Goal: Information Seeking & Learning: Learn about a topic

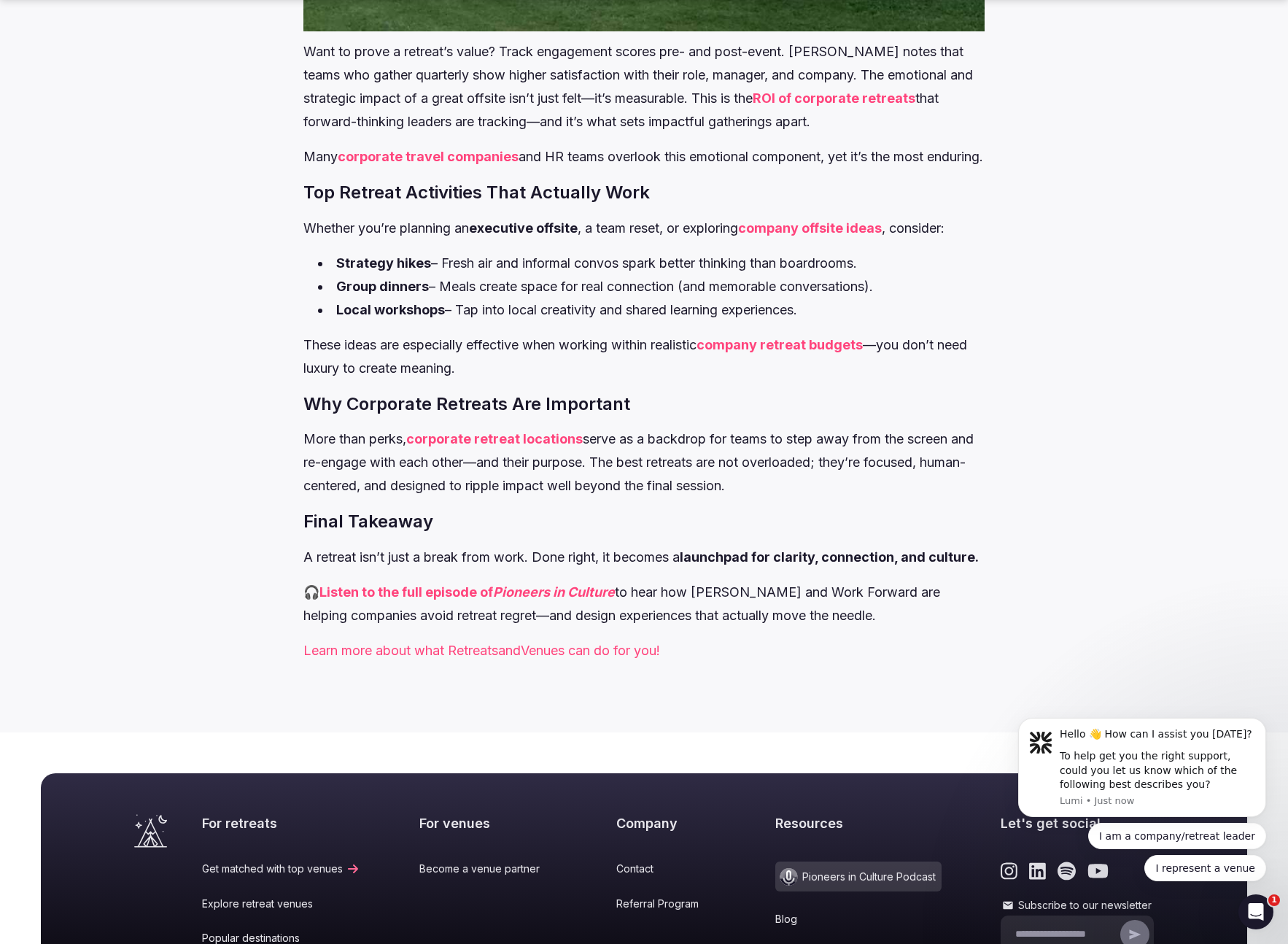
scroll to position [2534, 0]
click at [865, 235] on link "company offsite ideas" at bounding box center [810, 227] width 144 height 16
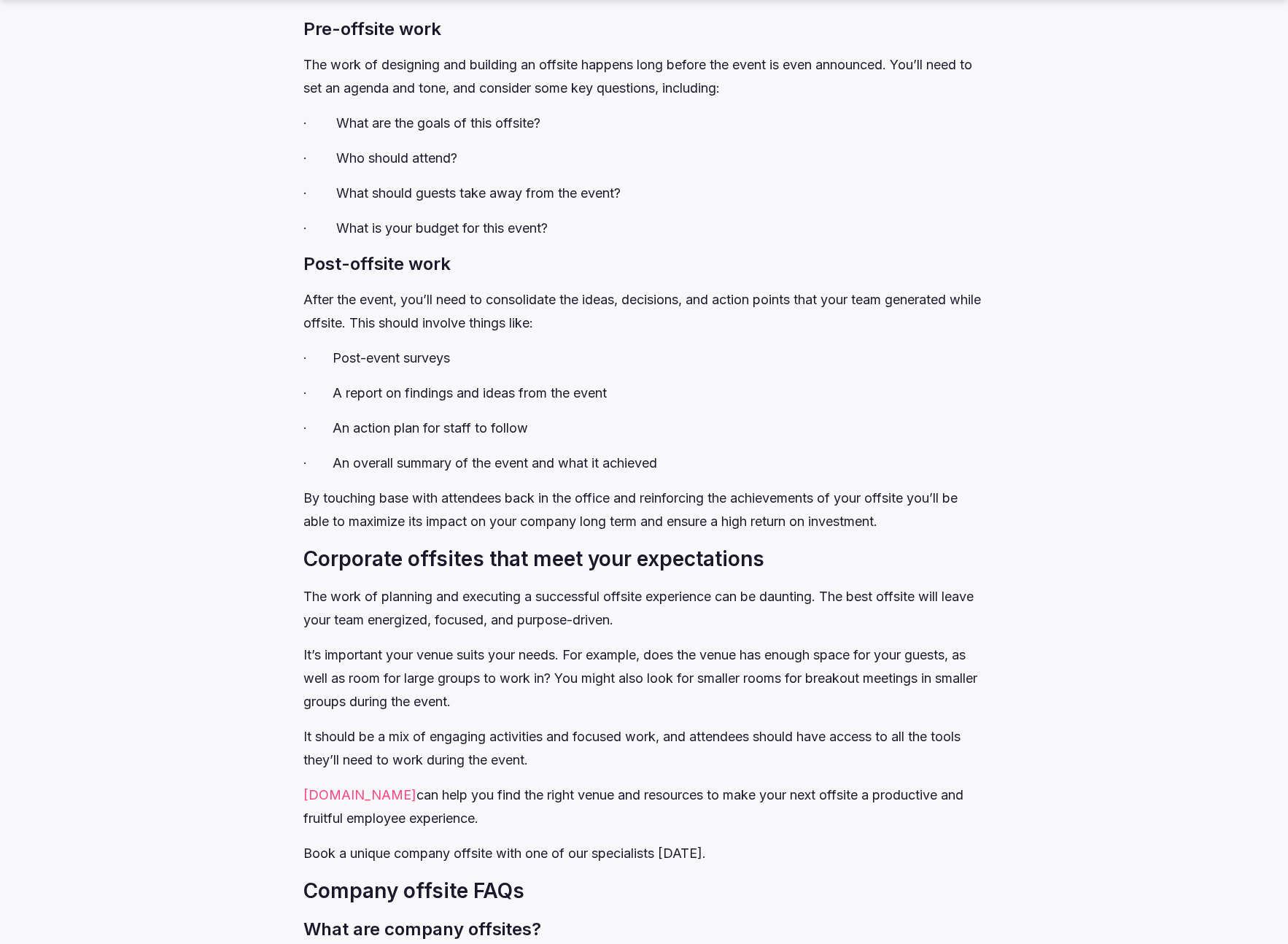
scroll to position [7888, 0]
